Goal: Information Seeking & Learning: Learn about a topic

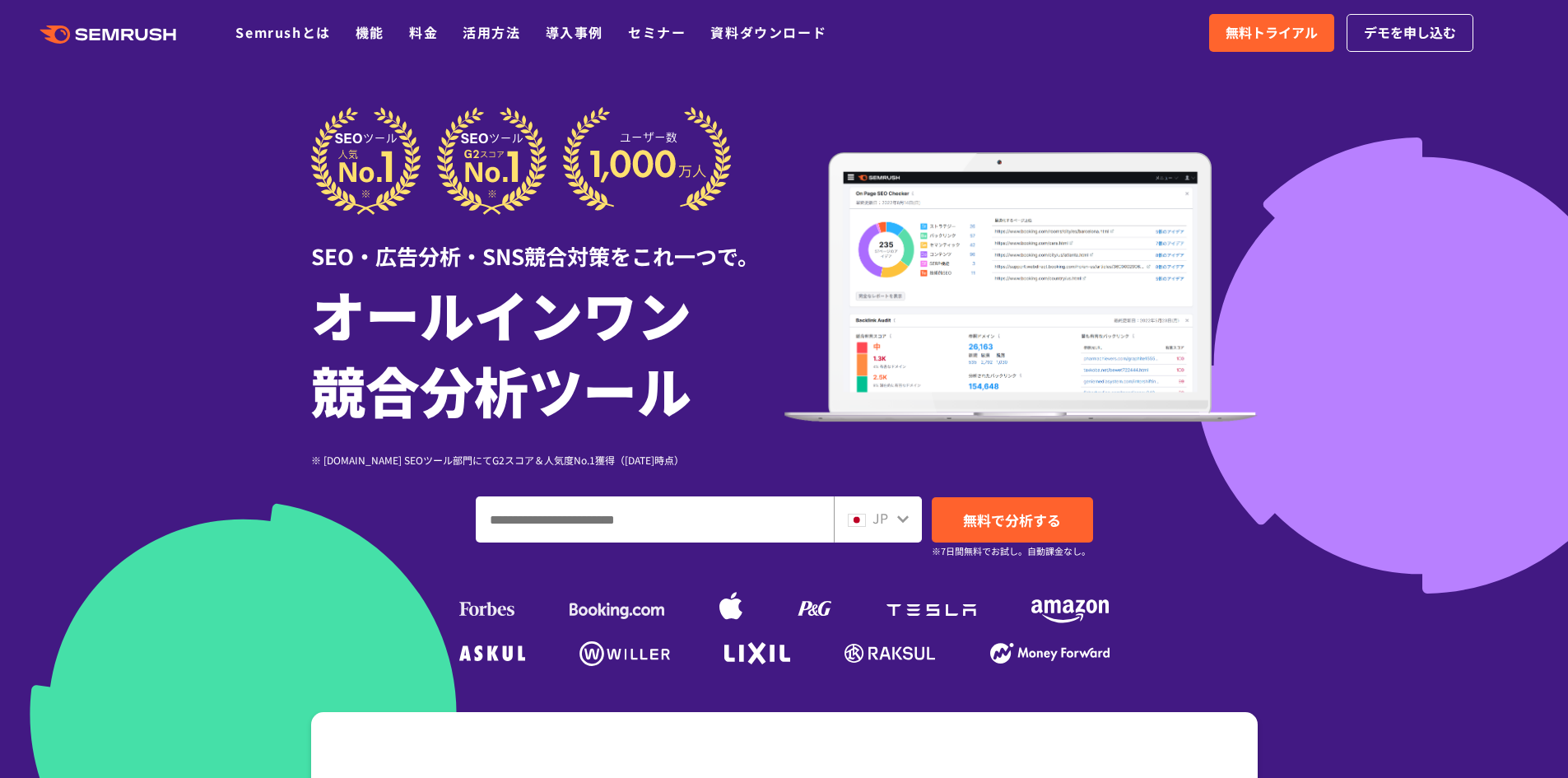
click at [637, 517] on input "ドメイン、キーワードまたはURLを入力してください" at bounding box center [655, 519] width 357 height 44
type input "********"
click at [1046, 519] on span "無料で分析する" at bounding box center [1011, 520] width 98 height 21
click at [411, 34] on link "料金" at bounding box center [423, 32] width 29 height 20
